Goal: Information Seeking & Learning: Learn about a topic

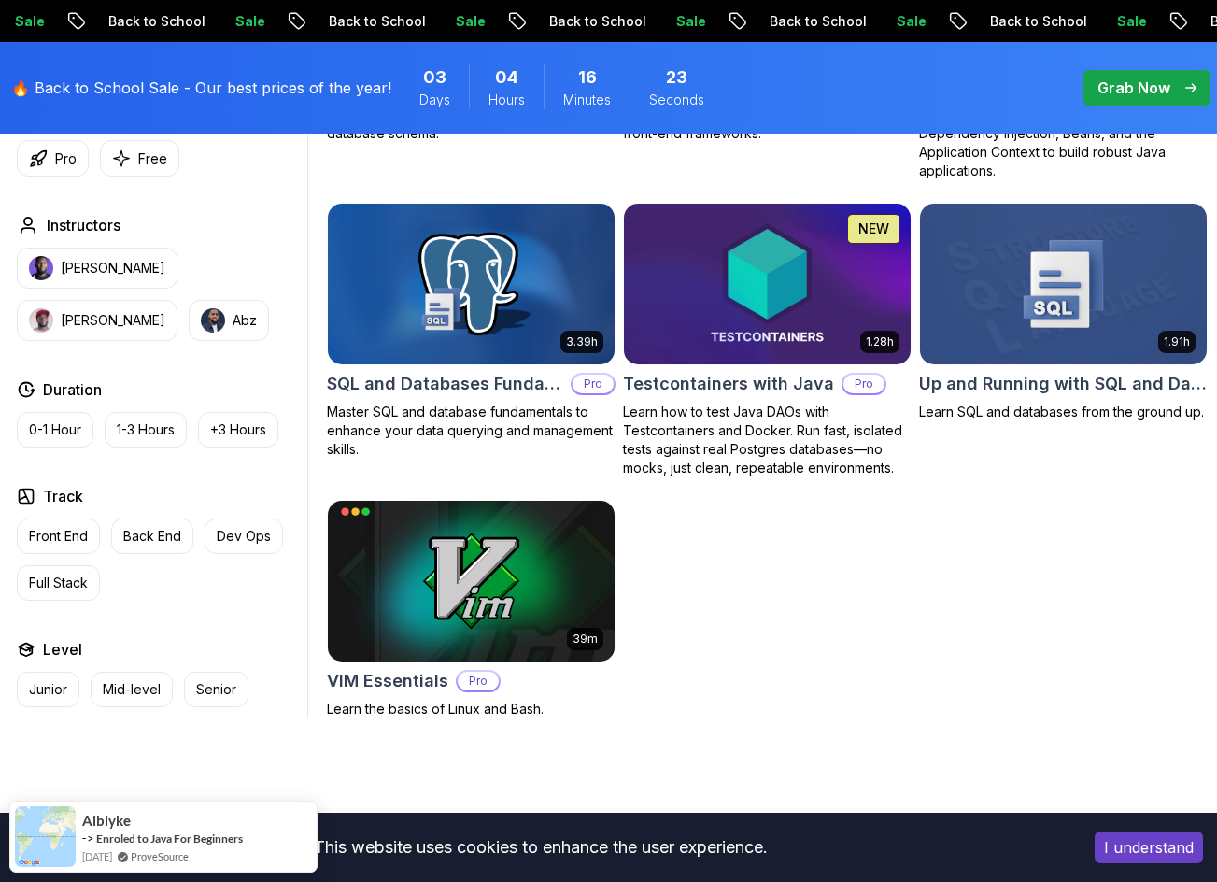
scroll to position [4764, 0]
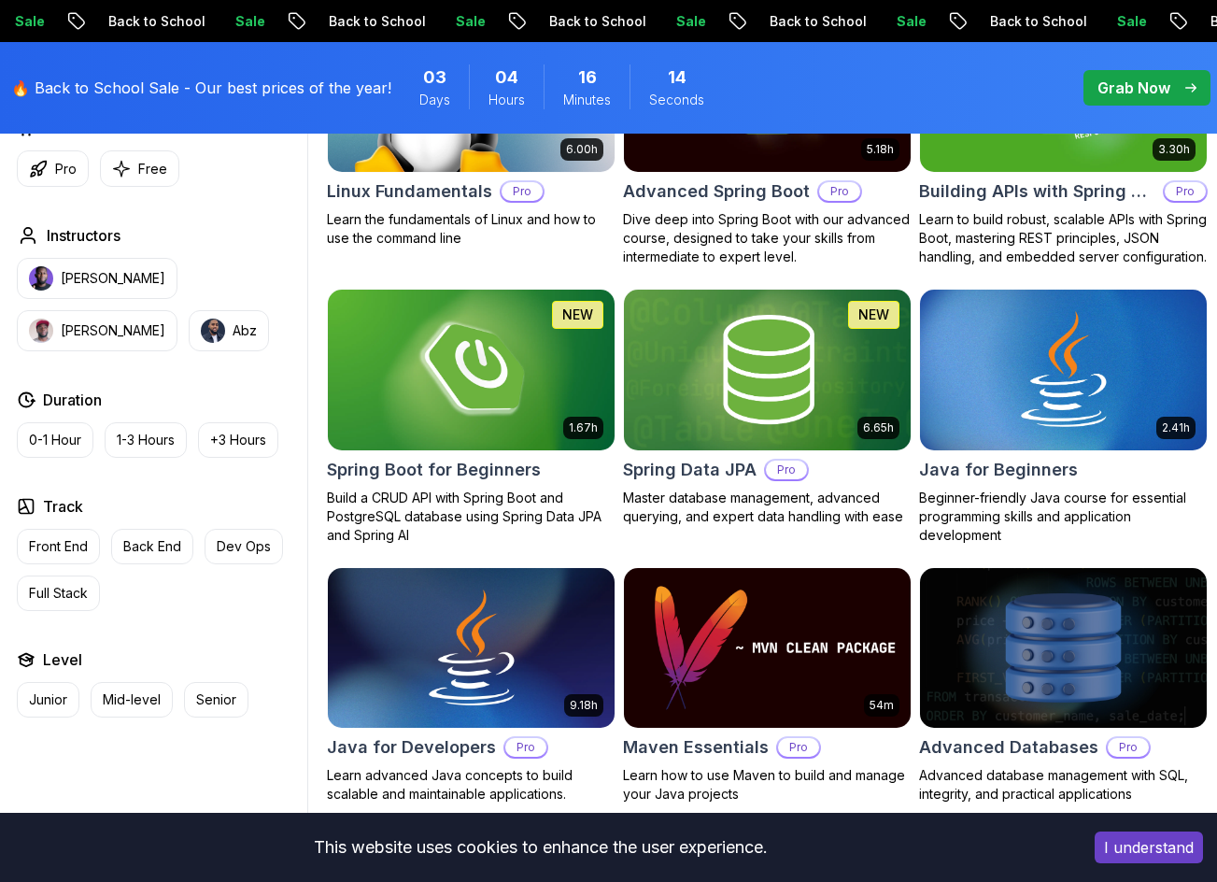
scroll to position [0, 0]
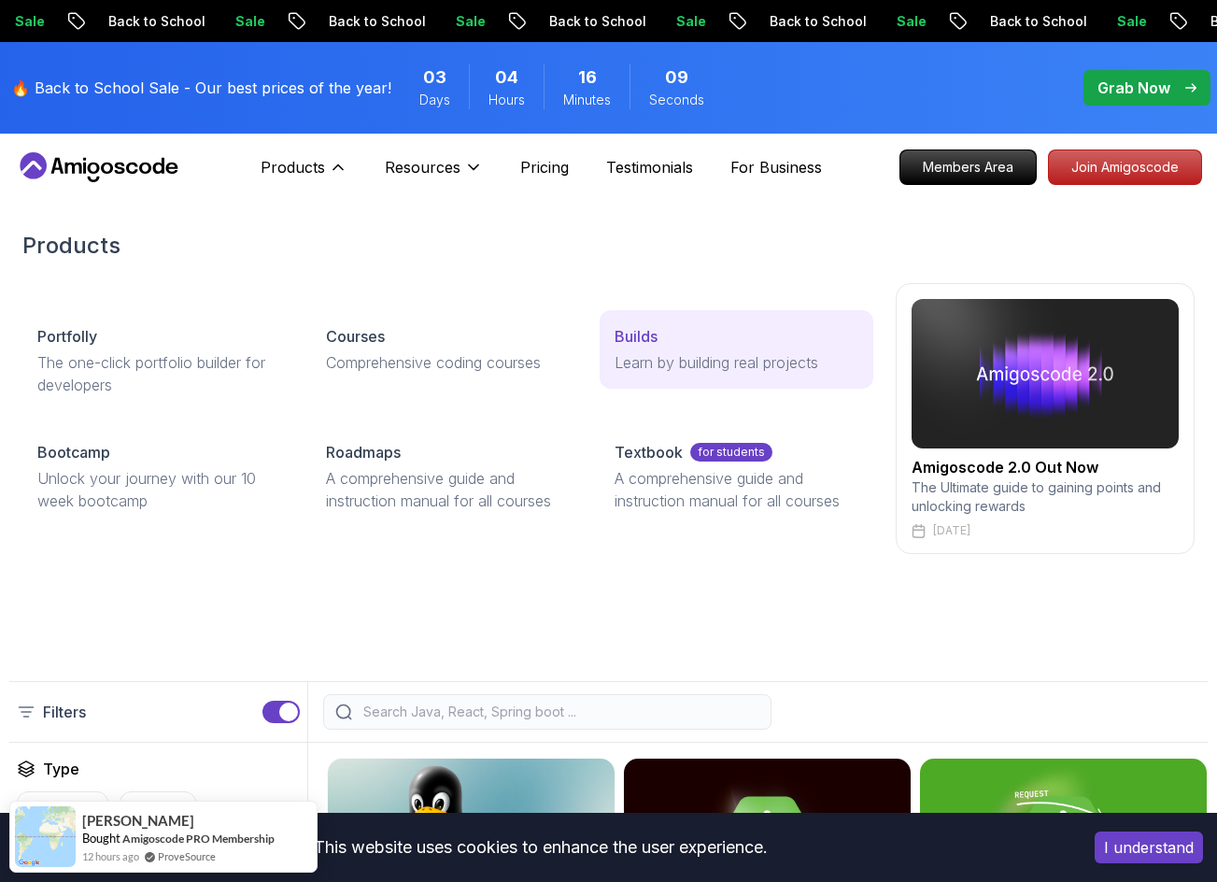
click at [613, 335] on link "Builds Learn by building real projects" at bounding box center [737, 349] width 274 height 78
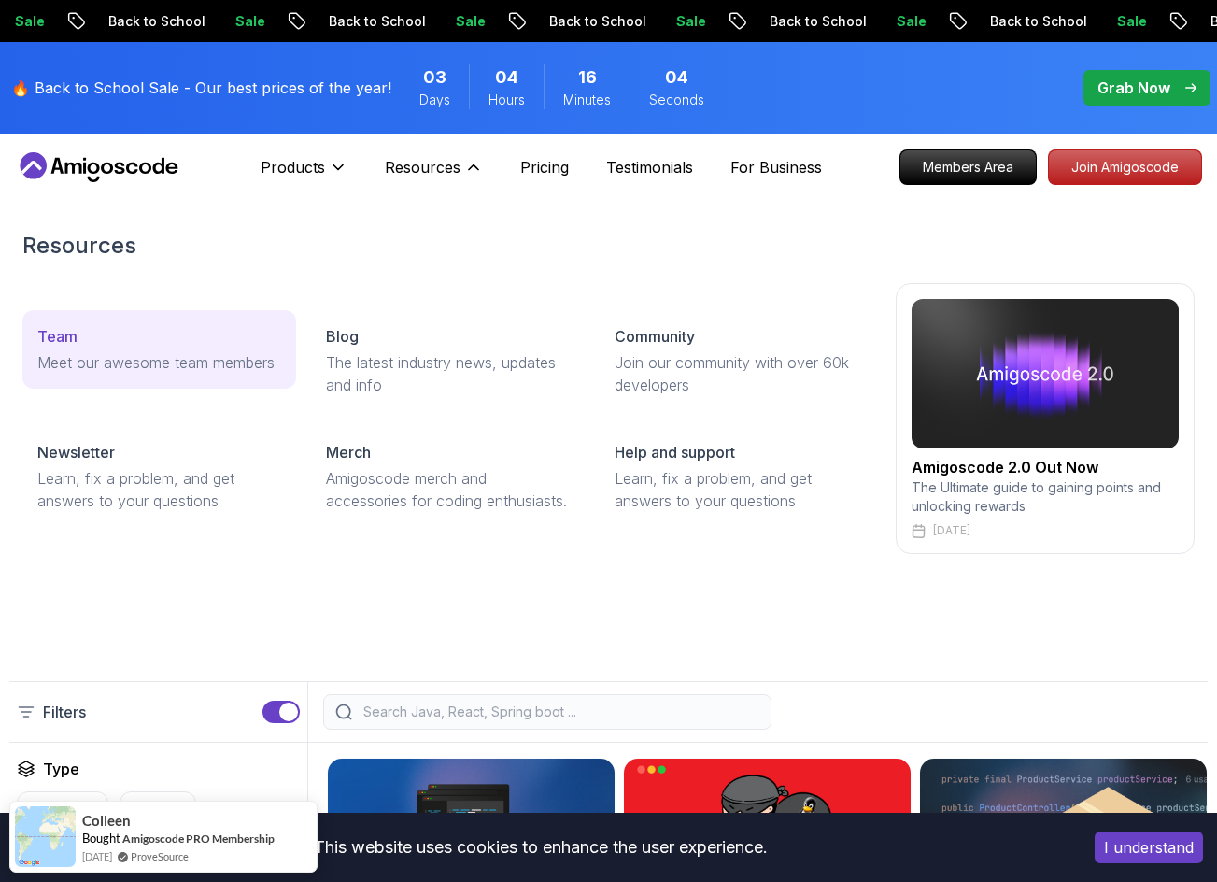
click at [210, 357] on p "Meet our awesome team members" at bounding box center [159, 362] width 244 height 22
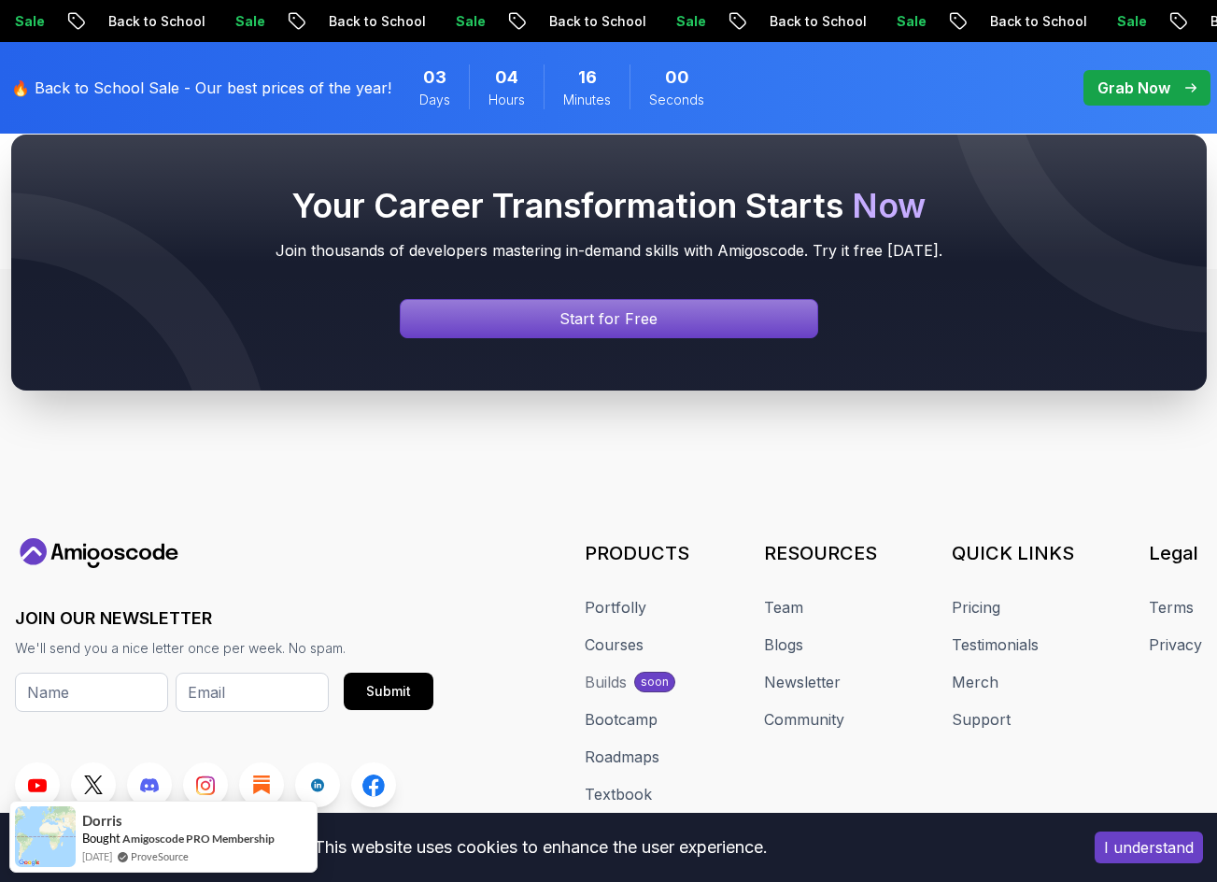
scroll to position [841, 0]
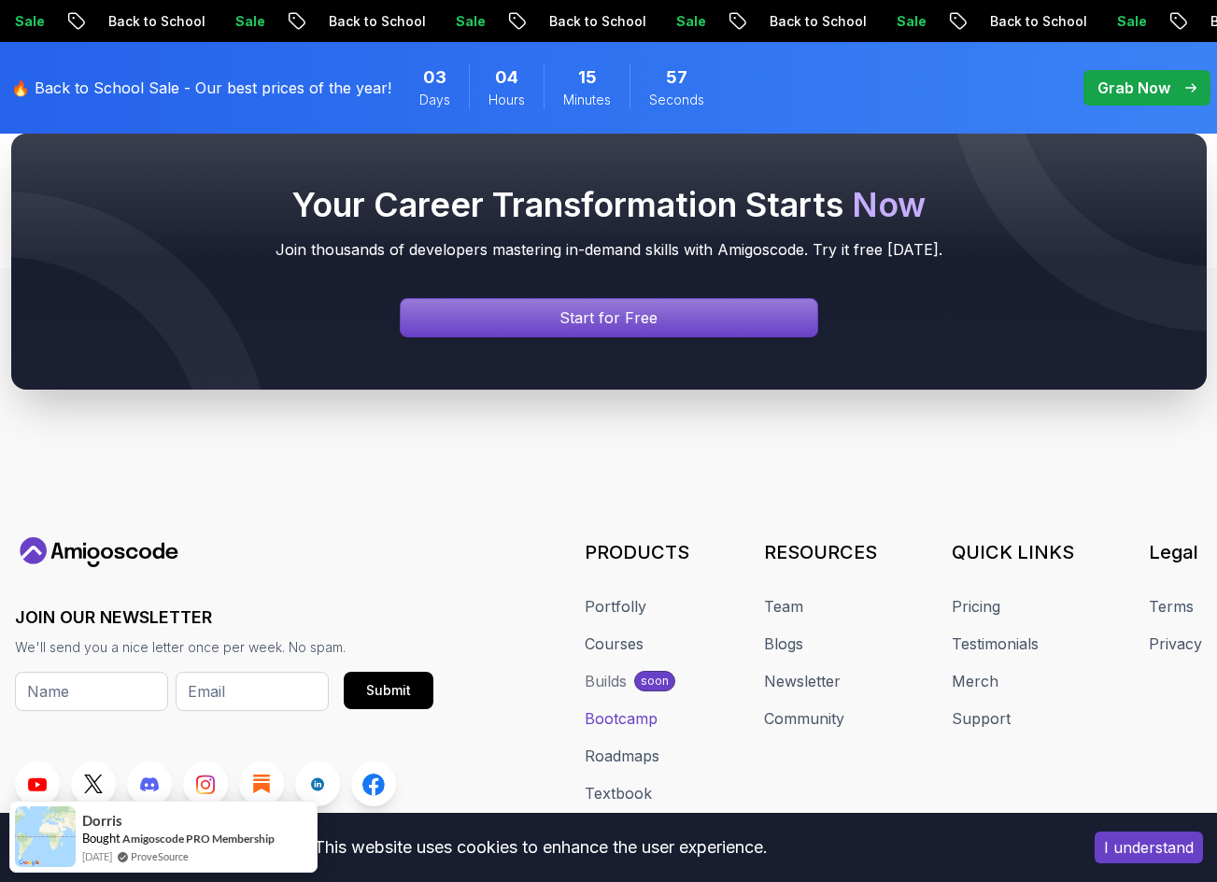
click at [632, 717] on link "Bootcamp" at bounding box center [621, 718] width 73 height 22
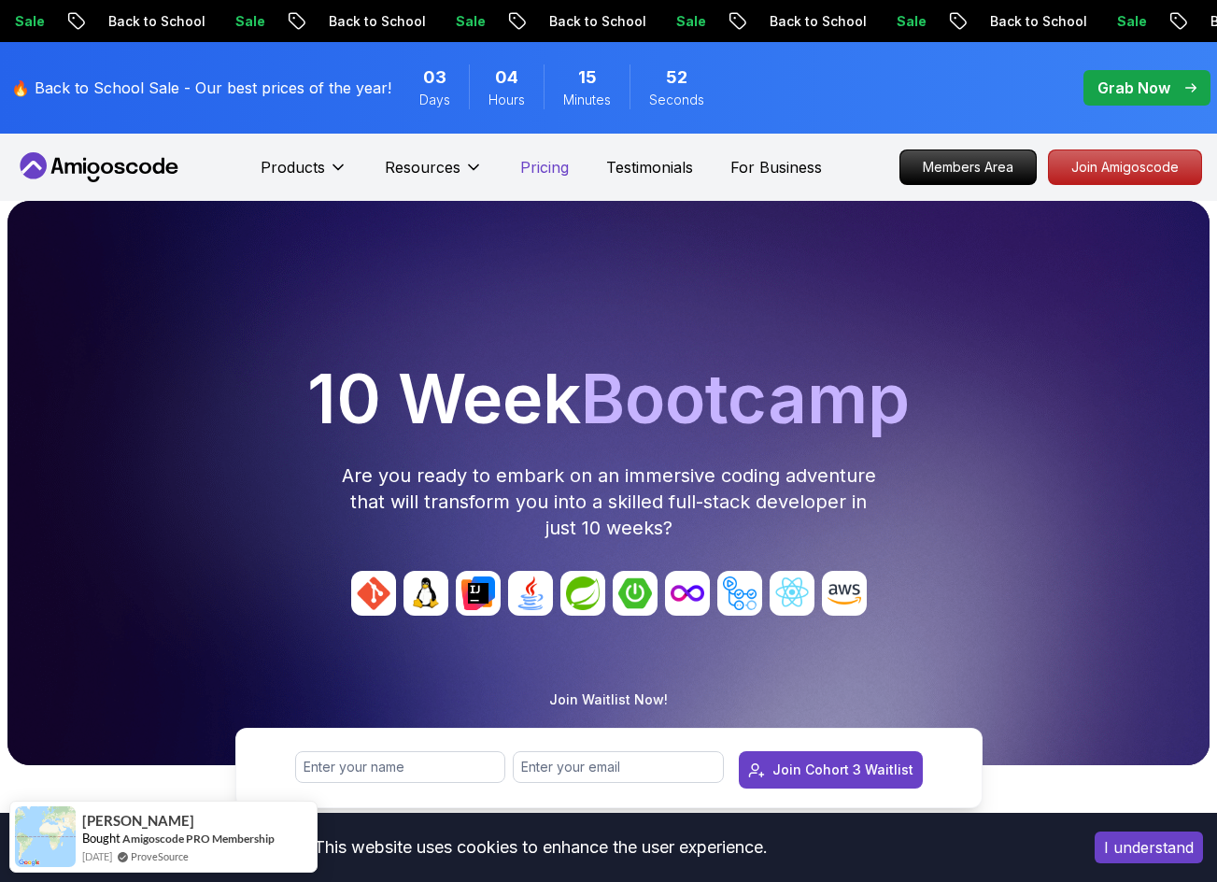
click at [554, 175] on p "Pricing" at bounding box center [544, 167] width 49 height 22
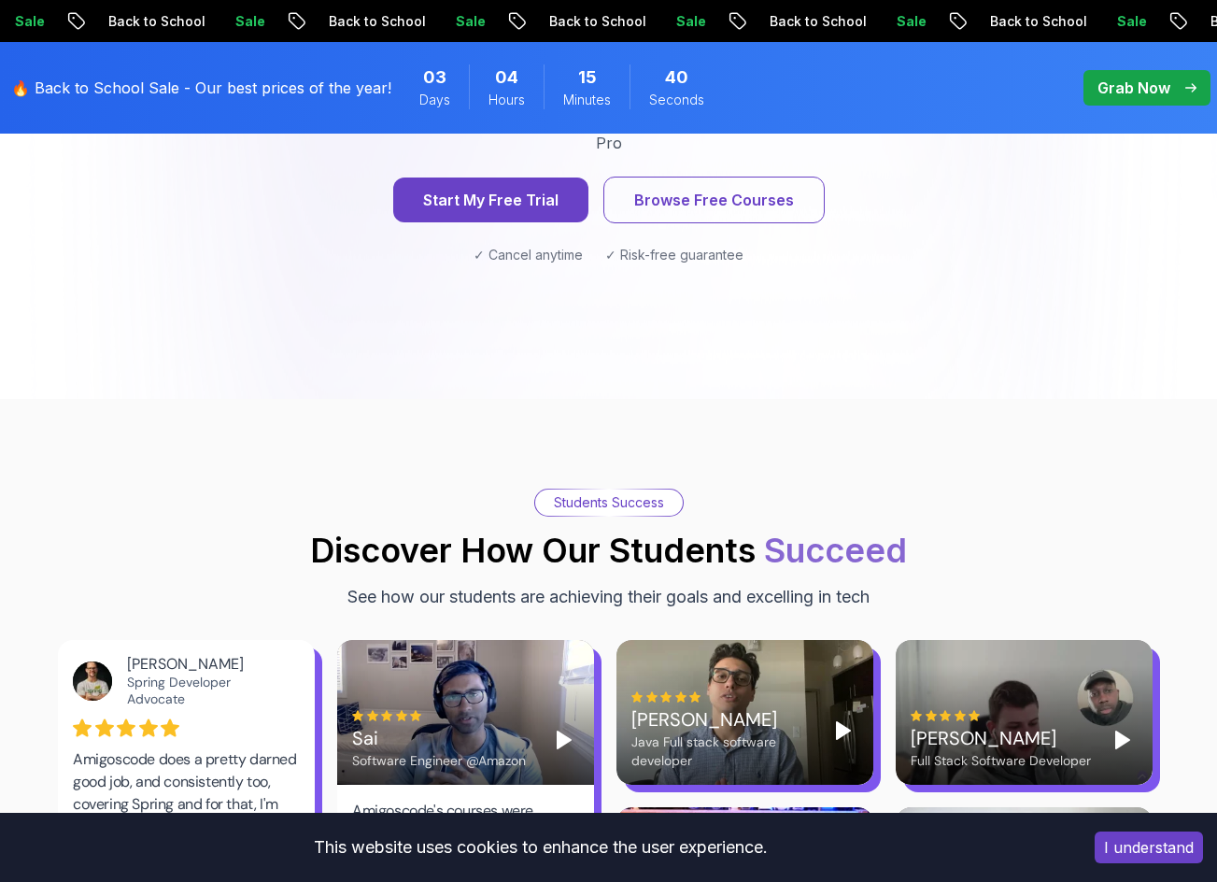
scroll to position [3176, 0]
